Goal: Check status: Check status

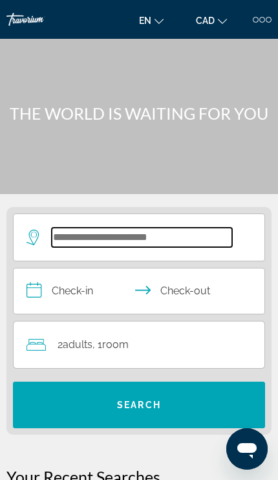
click at [208, 243] on input "Search widget" at bounding box center [142, 237] width 181 height 19
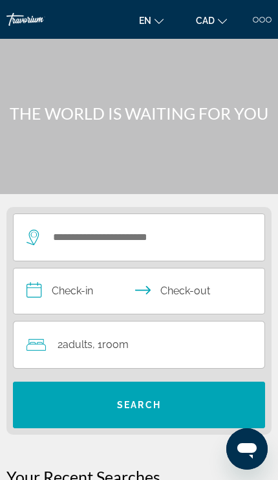
click at [210, 27] on button "CAD USD ($) MXN (Mex$) CAD (Can$) GBP (£) EUR (€) AUD (A$) NZD (NZ$) CNY (CN¥)" at bounding box center [212, 20] width 44 height 19
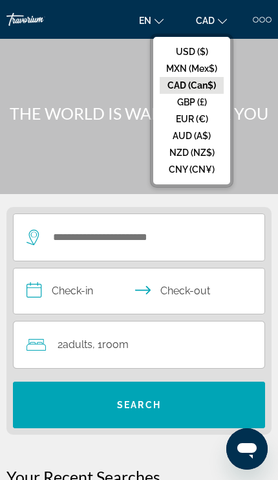
click at [146, 27] on button "en English Español Français Italiano Português русский" at bounding box center [152, 20] width 38 height 19
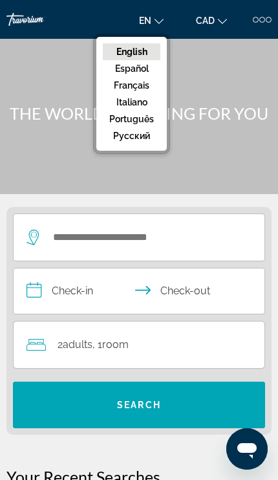
click at [253, 20] on div at bounding box center [256, 20] width 6 height 6
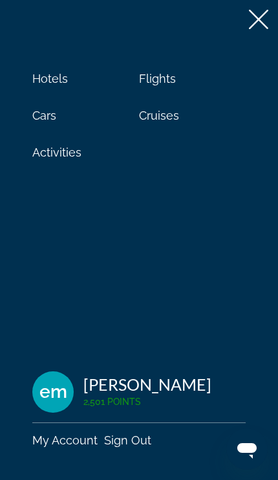
click at [94, 437] on link "My Account" at bounding box center [64, 441] width 65 height 14
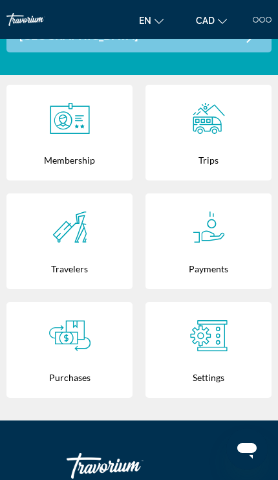
scroll to position [388, 0]
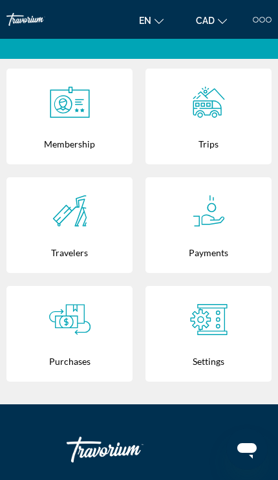
click at [204, 129] on div "Trips" at bounding box center [208, 143] width 113 height 41
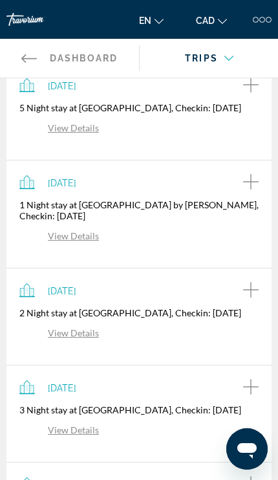
scroll to position [264, 0]
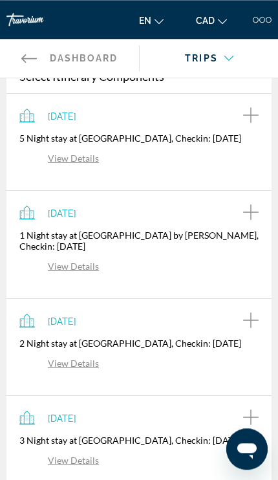
click at [184, 142] on p "5 Night stay at [GEOGRAPHIC_DATA], Checkin: [DATE]" at bounding box center [138, 138] width 239 height 11
click at [168, 125] on div "[DATE] 5 Night stay at [GEOGRAPHIC_DATA], Checkin: [DATE] View Details" at bounding box center [138, 136] width 239 height 58
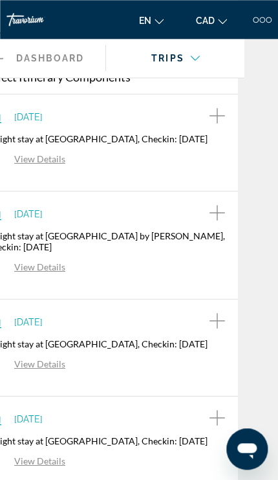
scroll to position [263, 37]
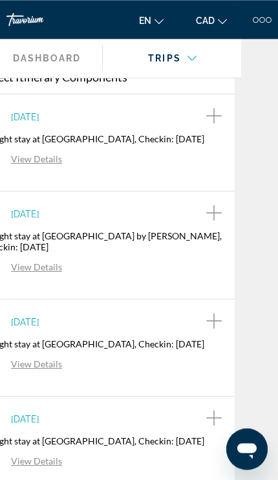
copy p "[GEOGRAPHIC_DATA],"
